Goal: Contribute content

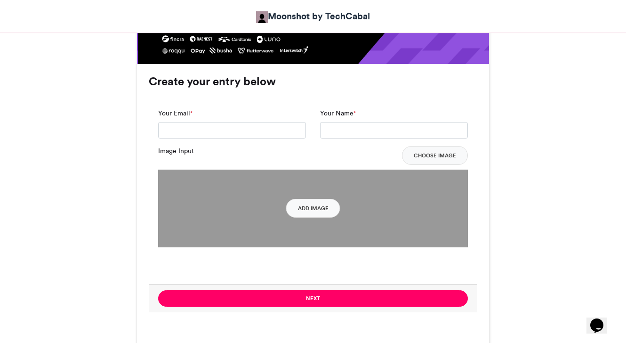
scroll to position [678, 0]
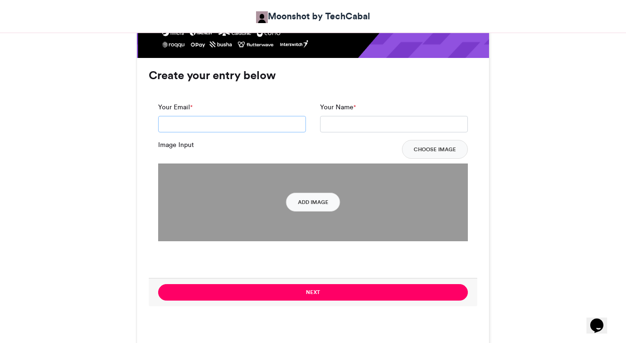
click at [223, 126] on input "Your Email *" at bounding box center [232, 124] width 148 height 17
type input "**********"
click at [363, 121] on input "Your Name *" at bounding box center [394, 124] width 148 height 17
type input "*********"
click at [572, 129] on div "Moonshot by Techcabal 2025 Moonshot by TechCabal 3 weeks ago 5069 Views 314 Ent…" at bounding box center [313, 285] width 536 height 1624
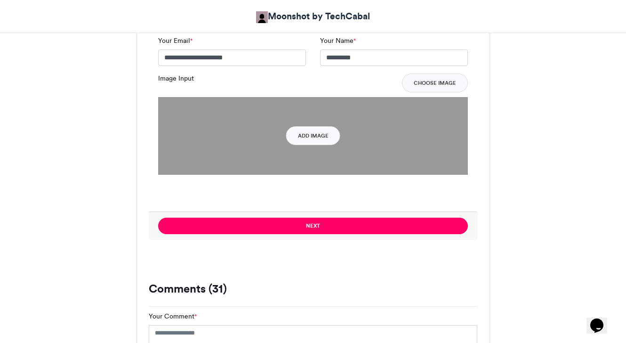
scroll to position [746, 0]
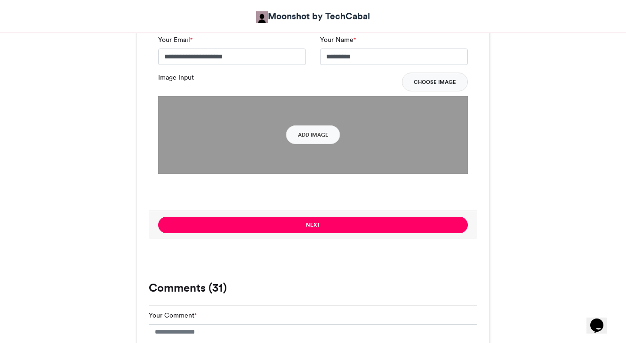
click at [428, 82] on button "Choose Image" at bounding box center [435, 81] width 66 height 19
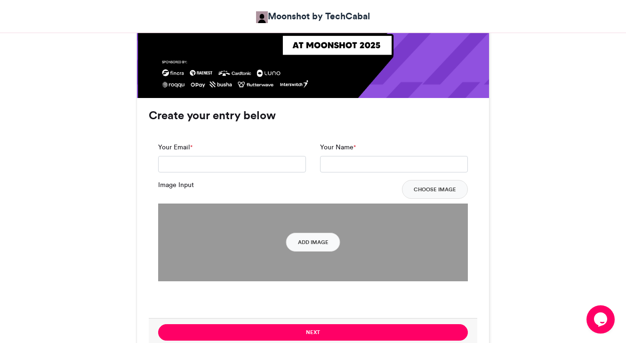
scroll to position [650, 0]
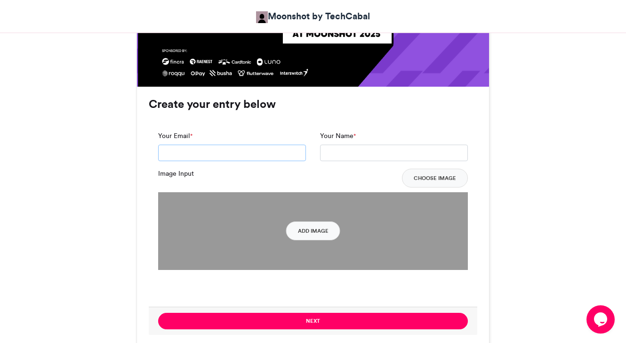
click at [223, 154] on input "Your Email *" at bounding box center [232, 152] width 148 height 17
type input "**********"
click at [351, 152] on input "Your Name *" at bounding box center [394, 152] width 148 height 17
type input "**********"
click at [577, 144] on div "Moonshot by Techcabal 2025 Moonshot by TechCabal [DATE] 5073 Views 316 Entries …" at bounding box center [313, 313] width 536 height 1624
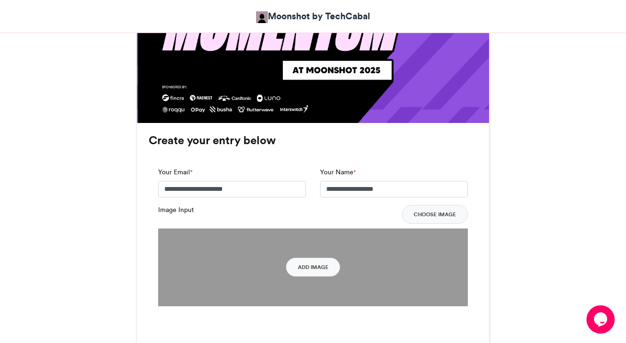
scroll to position [621, 0]
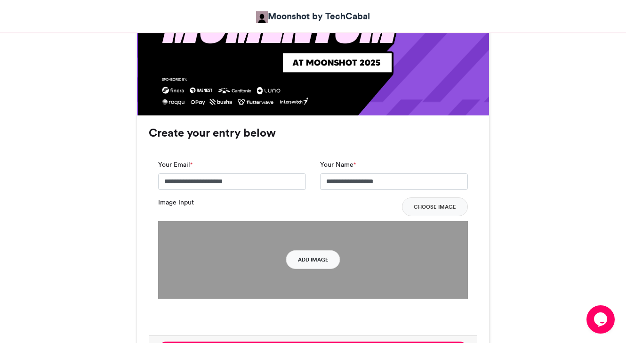
click at [311, 259] on button "Add Image" at bounding box center [313, 259] width 54 height 19
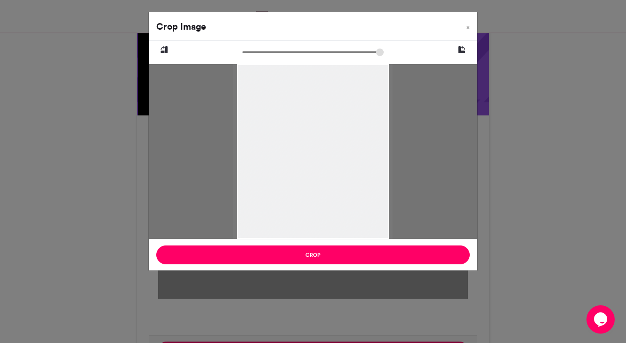
click at [246, 53] on input "zoom" at bounding box center [312, 52] width 141 height 9
drag, startPoint x: 323, startPoint y: 123, endPoint x: 324, endPoint y: 144, distance: 20.3
click at [324, 144] on div at bounding box center [314, 163] width 160 height 199
type input "******"
click at [246, 52] on input "zoom" at bounding box center [312, 52] width 141 height 9
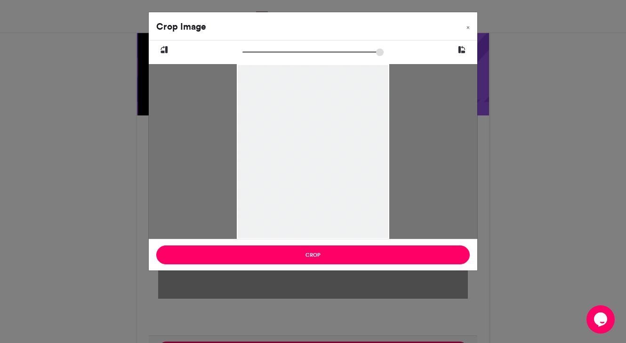
drag, startPoint x: 318, startPoint y: 136, endPoint x: 314, endPoint y: 158, distance: 22.9
click at [314, 158] on div at bounding box center [313, 159] width 152 height 191
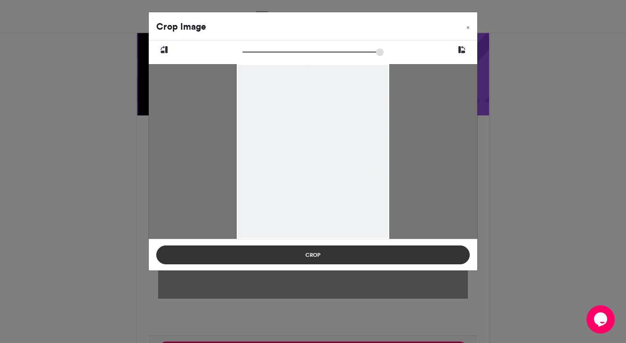
click at [311, 254] on button "Crop" at bounding box center [312, 254] width 313 height 19
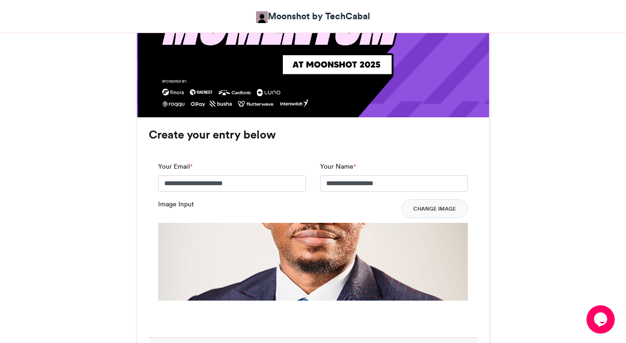
scroll to position [625, 0]
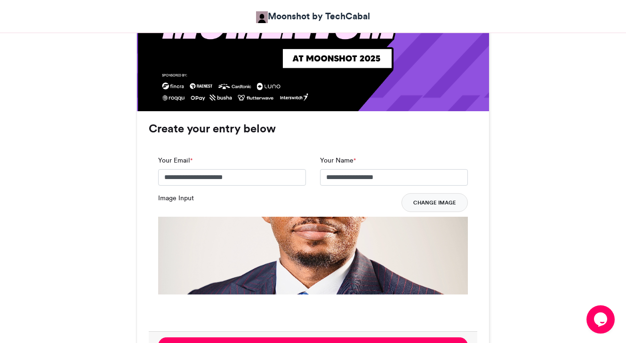
click at [430, 201] on button "Change Image" at bounding box center [434, 202] width 66 height 19
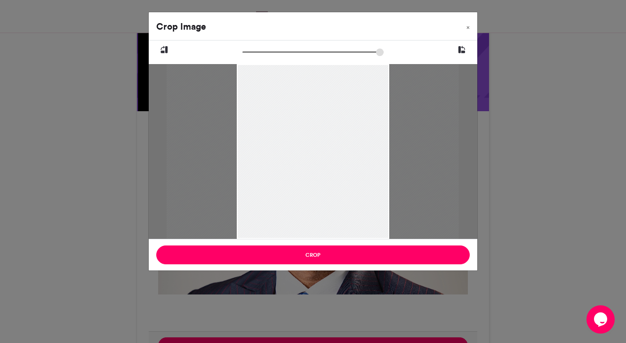
drag, startPoint x: 247, startPoint y: 53, endPoint x: 252, endPoint y: 53, distance: 5.6
click at [252, 53] on input "zoom" at bounding box center [312, 52] width 141 height 9
drag, startPoint x: 320, startPoint y: 128, endPoint x: 320, endPoint y: 200, distance: 71.5
click at [320, 200] on div at bounding box center [314, 222] width 286 height 357
click at [250, 52] on input "zoom" at bounding box center [312, 52] width 141 height 9
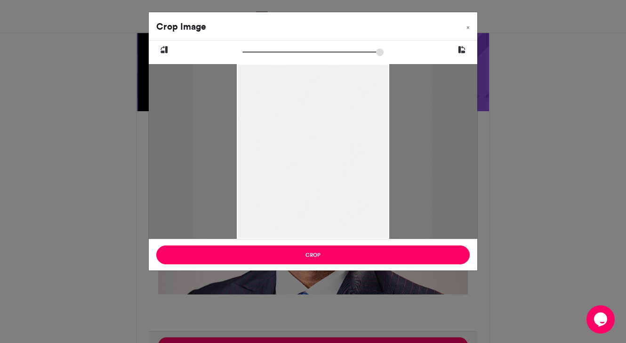
drag, startPoint x: 328, startPoint y: 174, endPoint x: 327, endPoint y: 166, distance: 8.1
click at [327, 166] on div at bounding box center [312, 203] width 239 height 298
drag, startPoint x: 291, startPoint y: 114, endPoint x: 289, endPoint y: 136, distance: 22.2
click at [289, 136] on div at bounding box center [310, 213] width 239 height 298
type input "******"
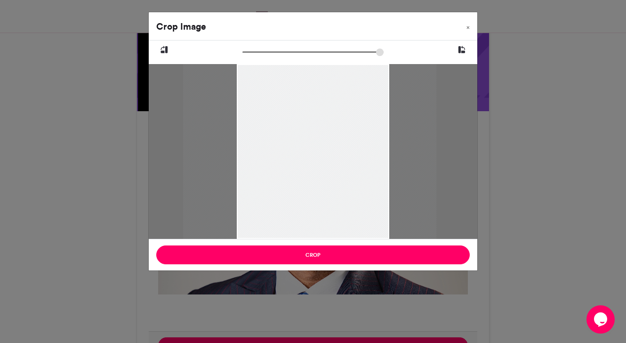
click at [251, 50] on input "zoom" at bounding box center [312, 52] width 141 height 9
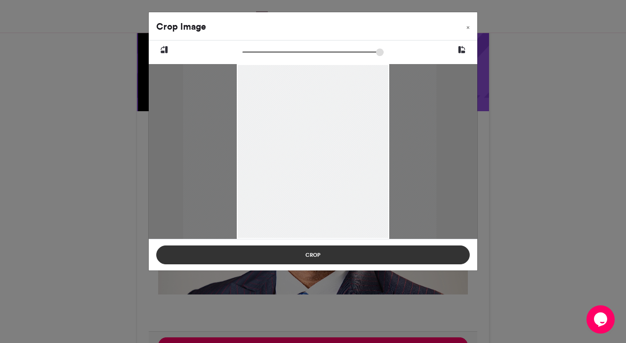
click at [316, 255] on button "Crop" at bounding box center [312, 254] width 313 height 19
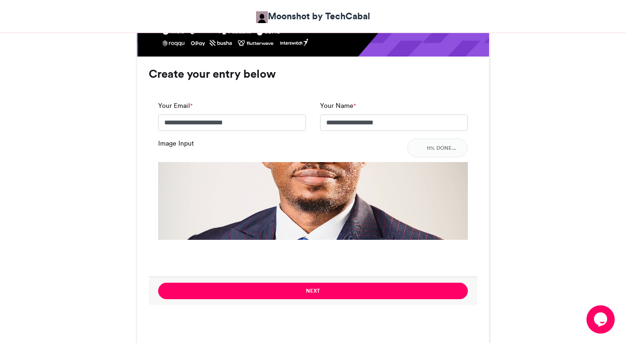
scroll to position [675, 0]
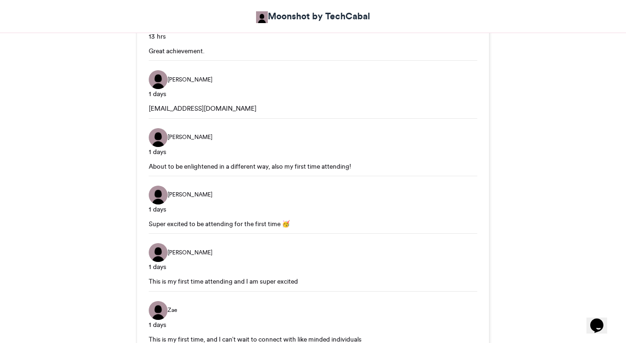
scroll to position [1535, 0]
